Goal: Transaction & Acquisition: Purchase product/service

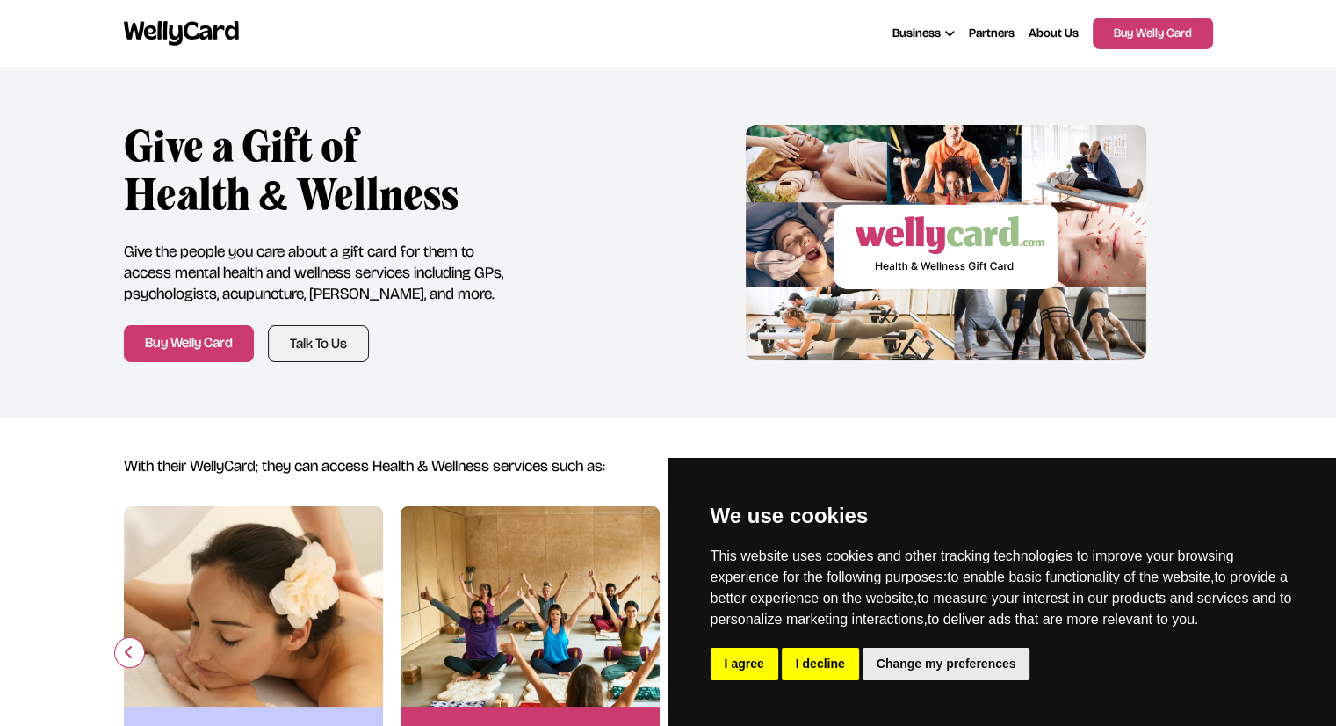
drag, startPoint x: 0, startPoint y: 0, endPoint x: 846, endPoint y: 170, distance: 862.8
click at [846, 170] on div "Give a Gift of Health & Wellness Give the people you care about a gift card for…" at bounding box center [668, 242] width 1089 height 239
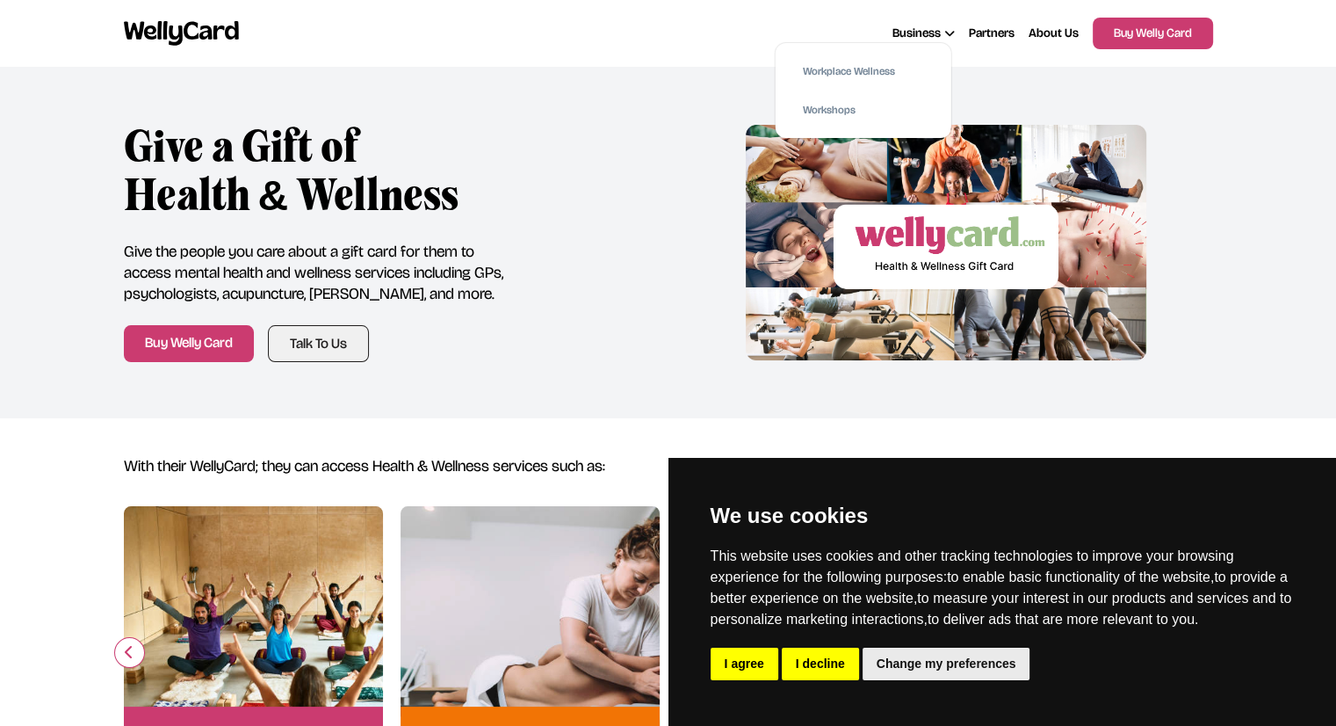
click at [775, 81] on div "Workplace Wellness Workshops" at bounding box center [863, 90] width 176 height 95
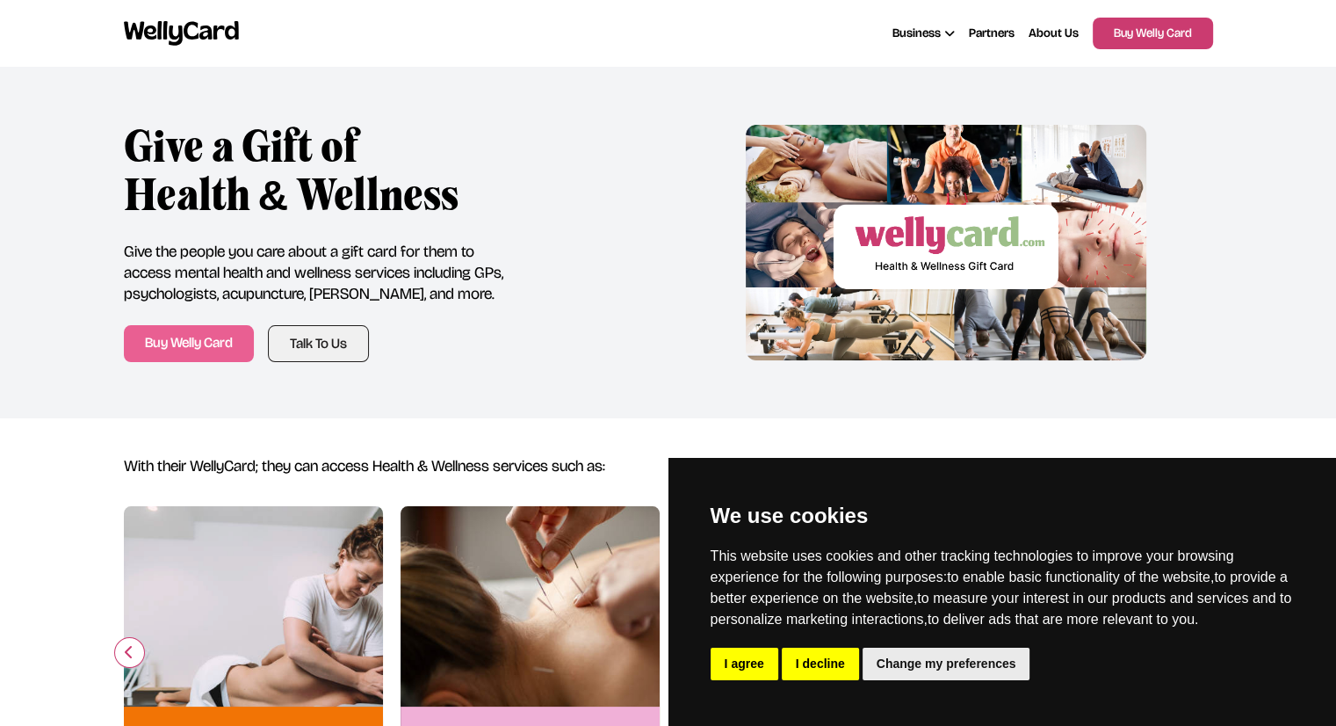
click at [239, 349] on link "Buy Welly Card" at bounding box center [189, 343] width 130 height 37
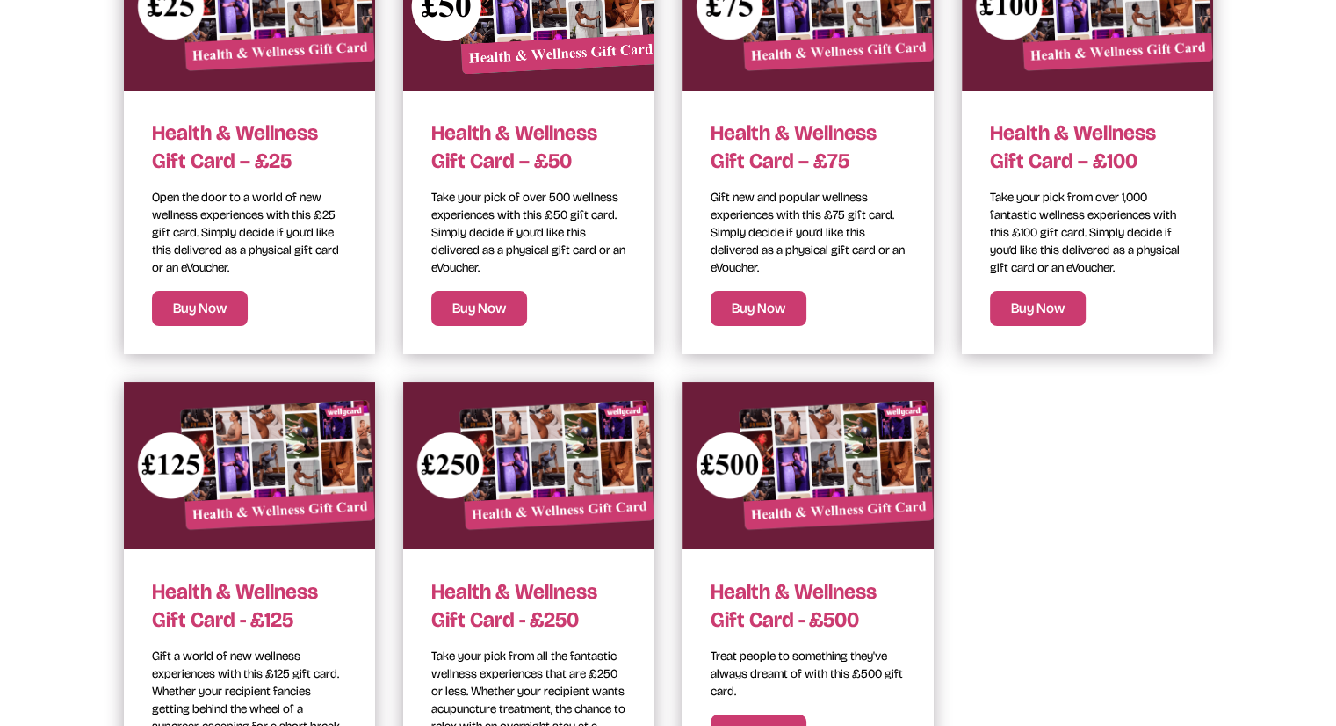
scroll to position [534, 0]
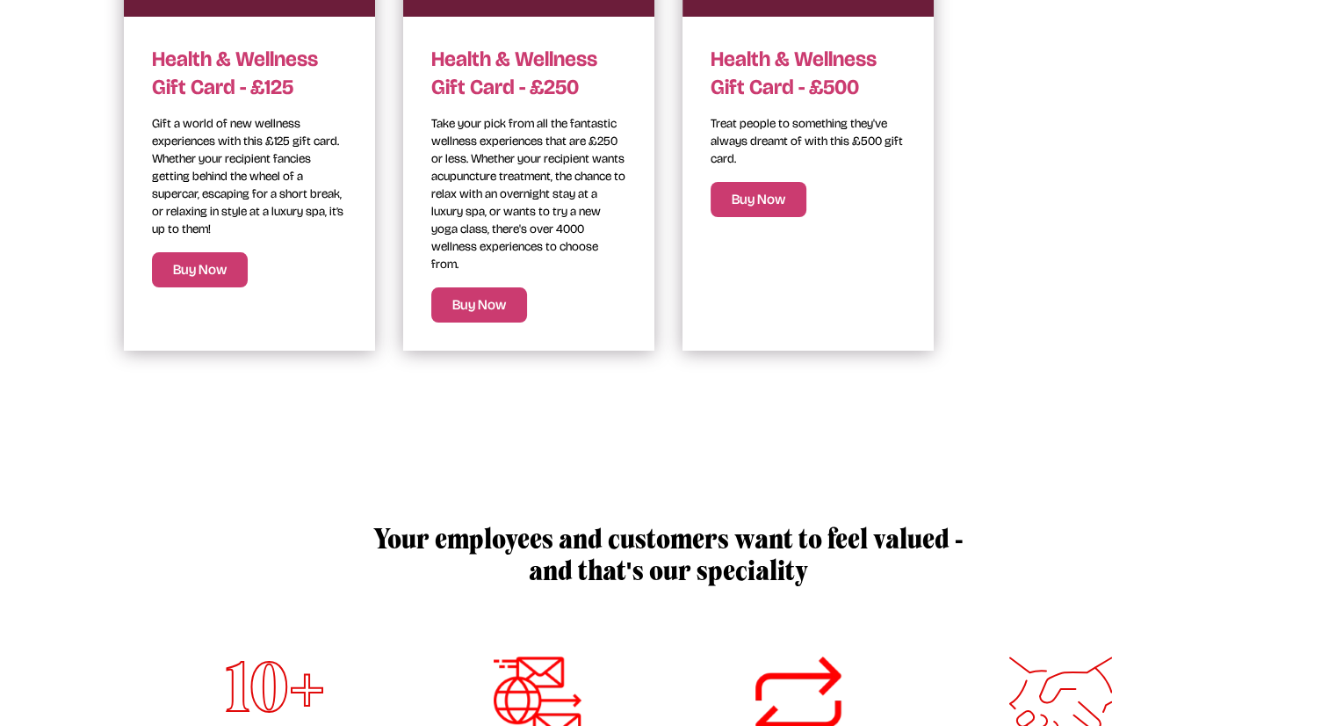
scroll to position [1030, 0]
